Goal: Task Accomplishment & Management: Use online tool/utility

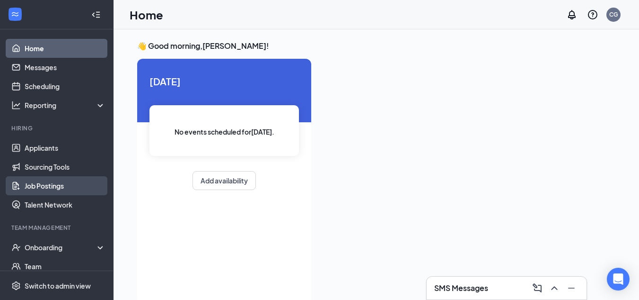
click at [46, 188] on link "Job Postings" at bounding box center [65, 185] width 81 height 19
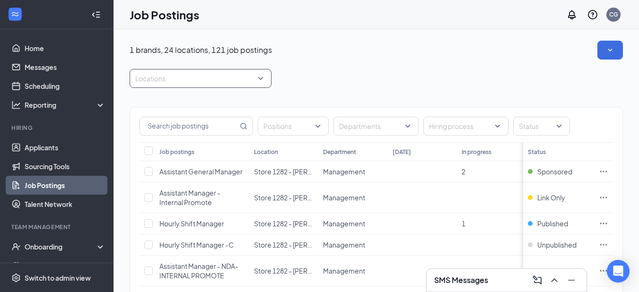
click at [146, 80] on div at bounding box center [196, 78] width 128 height 15
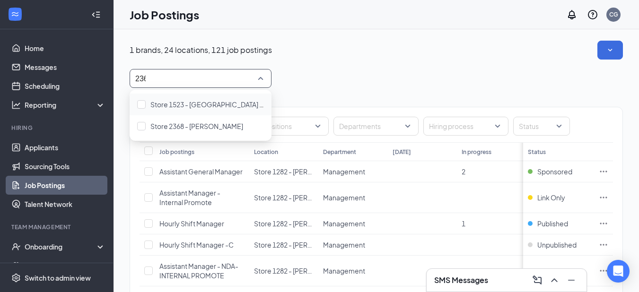
type input "2368"
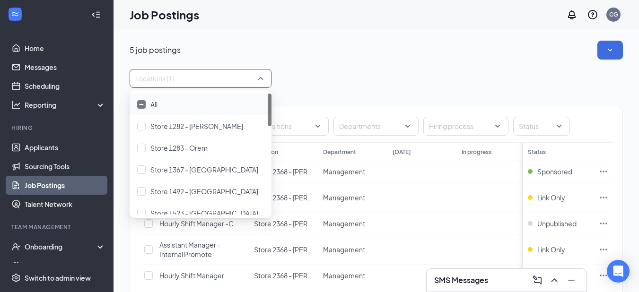
click at [358, 62] on div "5 job postings Locations (1) Positions Departments Hiring process Status Job po…" at bounding box center [377, 184] width 494 height 287
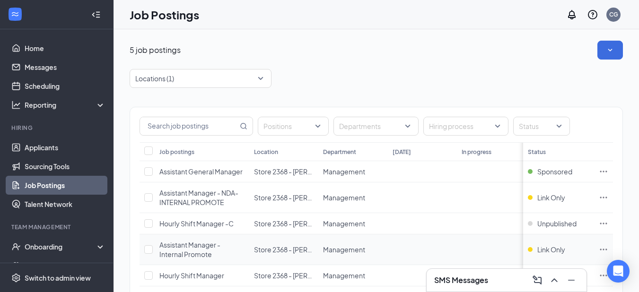
click at [609, 249] on icon "Ellipses" at bounding box center [603, 249] width 9 height 9
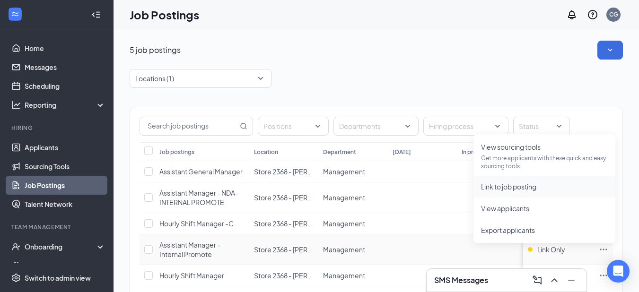
click at [512, 186] on span "Link to job posting" at bounding box center [508, 187] width 55 height 9
